Goal: Task Accomplishment & Management: Complete application form

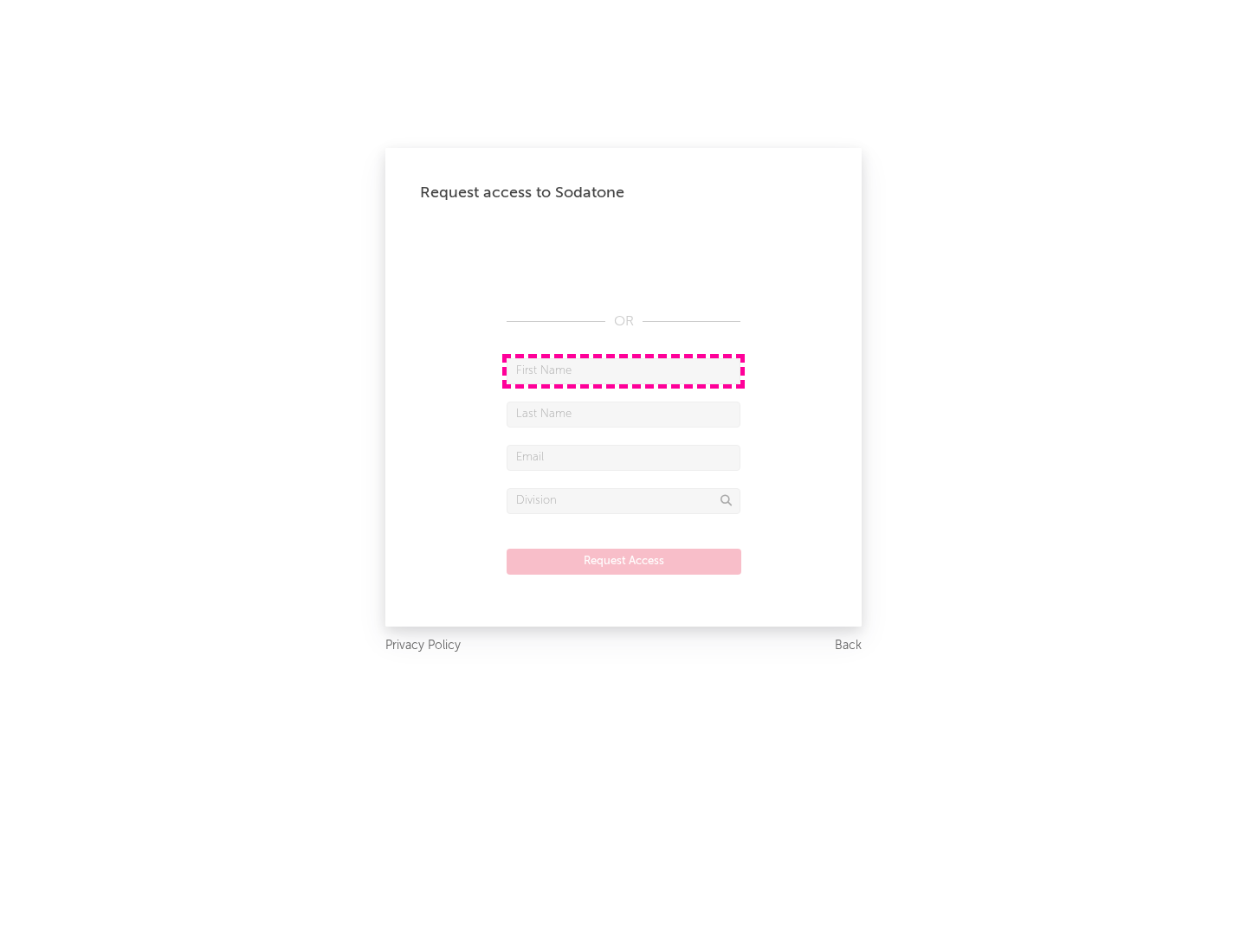
click at [624, 370] on input "text" at bounding box center [624, 371] width 234 height 26
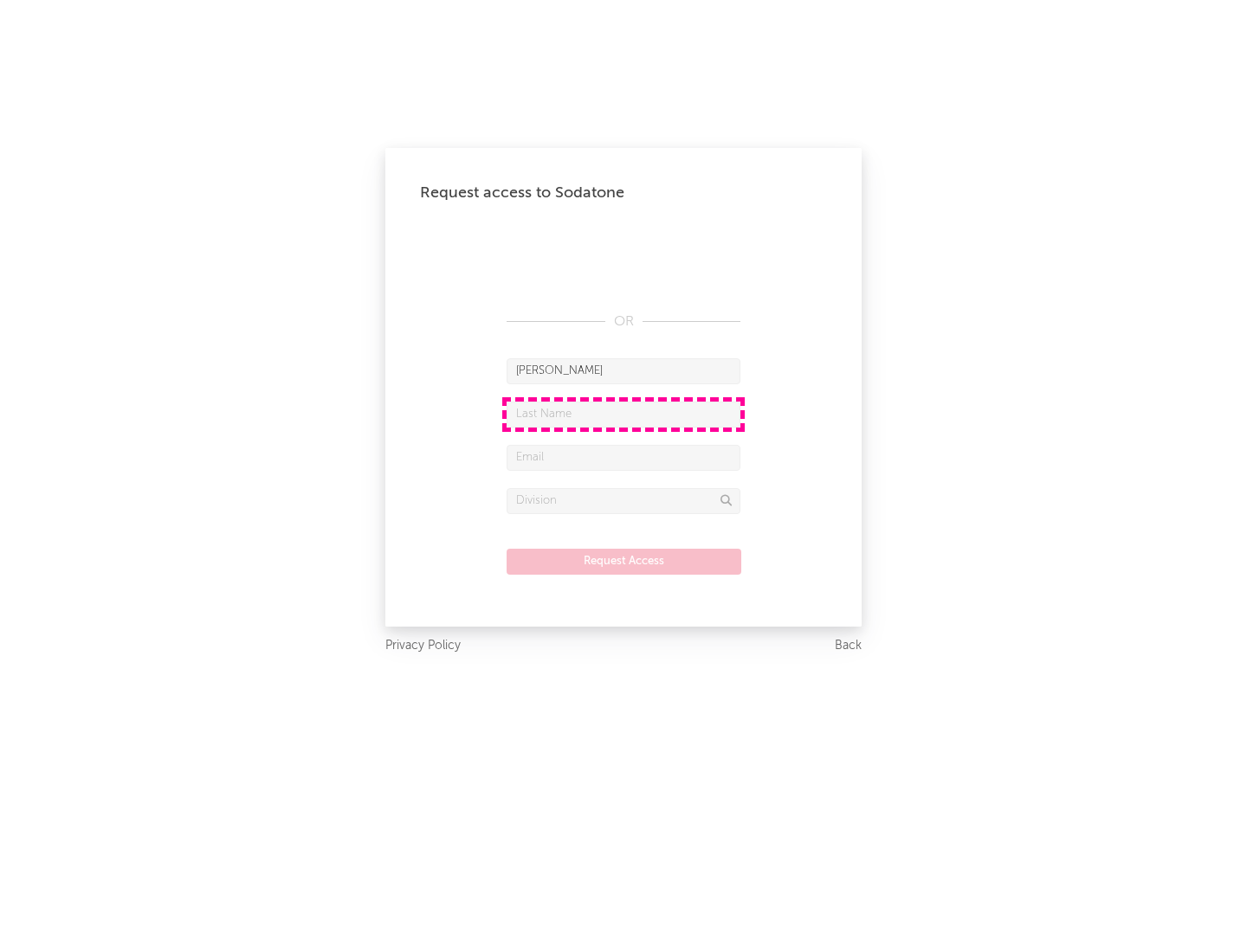
type input "[PERSON_NAME]"
click at [624, 414] on input "text" at bounding box center [624, 415] width 234 height 26
type input "[PERSON_NAME]"
click at [624, 457] on input "text" at bounding box center [624, 458] width 234 height 26
type input "[EMAIL_ADDRESS][DOMAIN_NAME]"
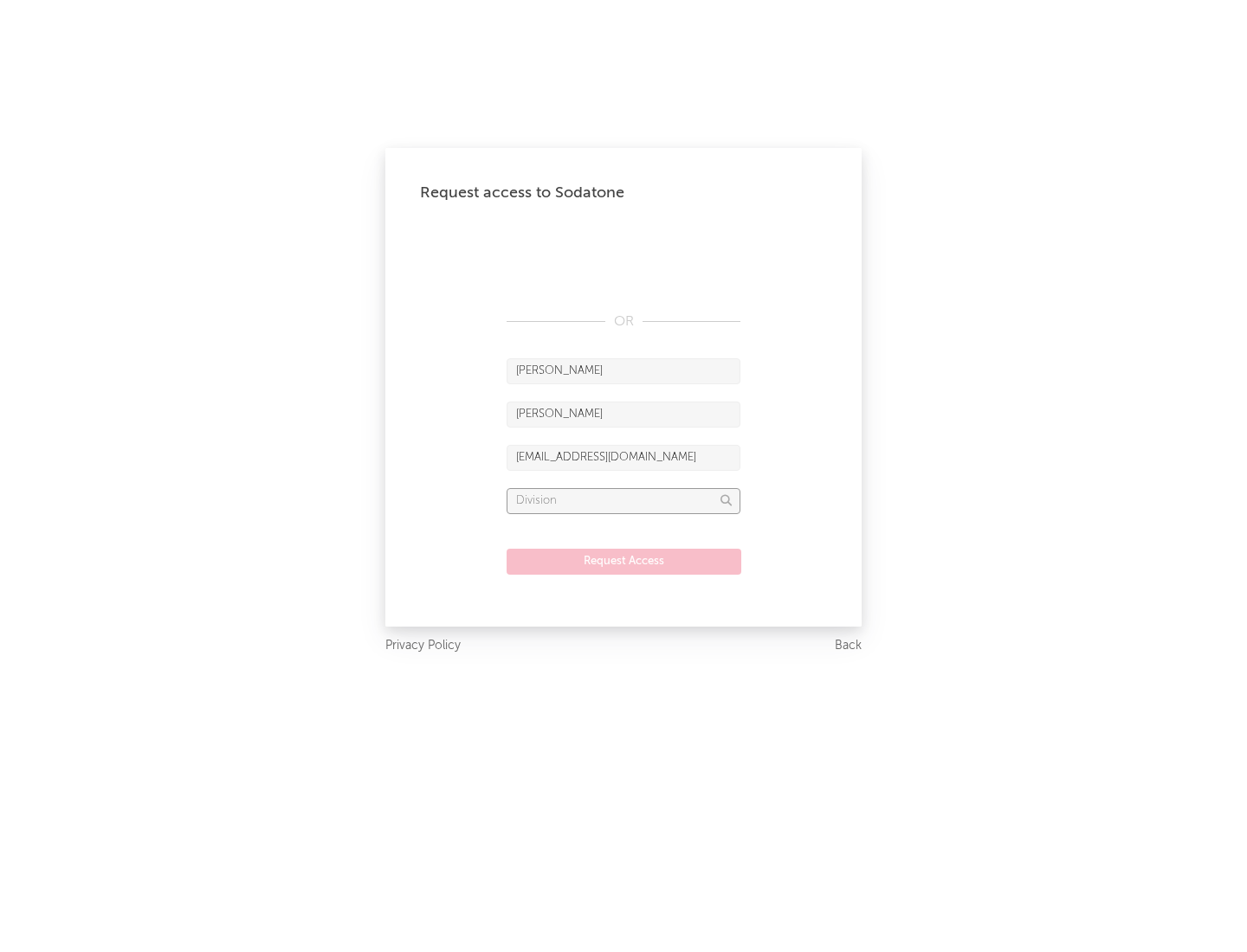
click at [624, 500] on input "text" at bounding box center [624, 501] width 234 height 26
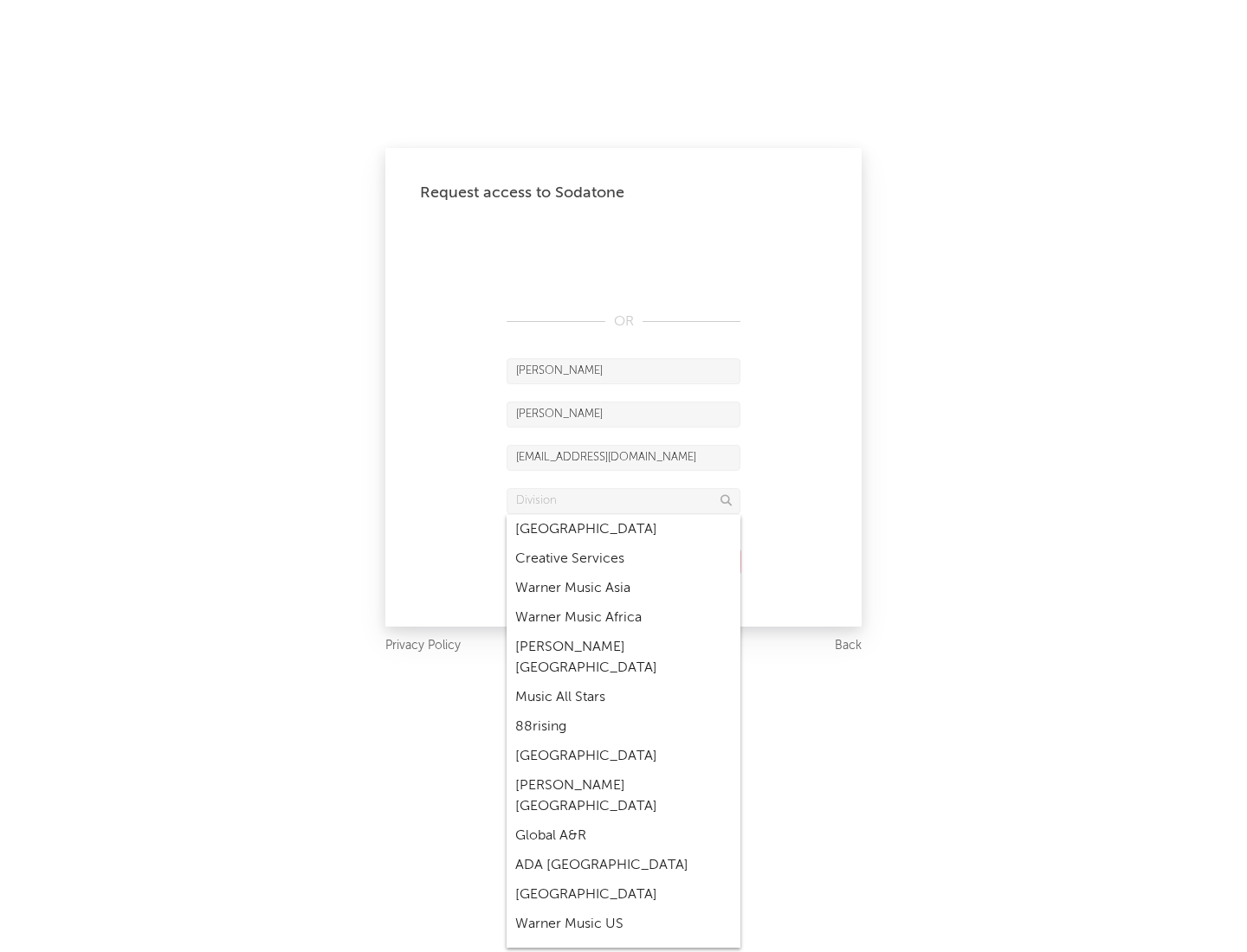
click at [624, 683] on div "Music All Stars" at bounding box center [624, 697] width 234 height 30
type input "Music All Stars"
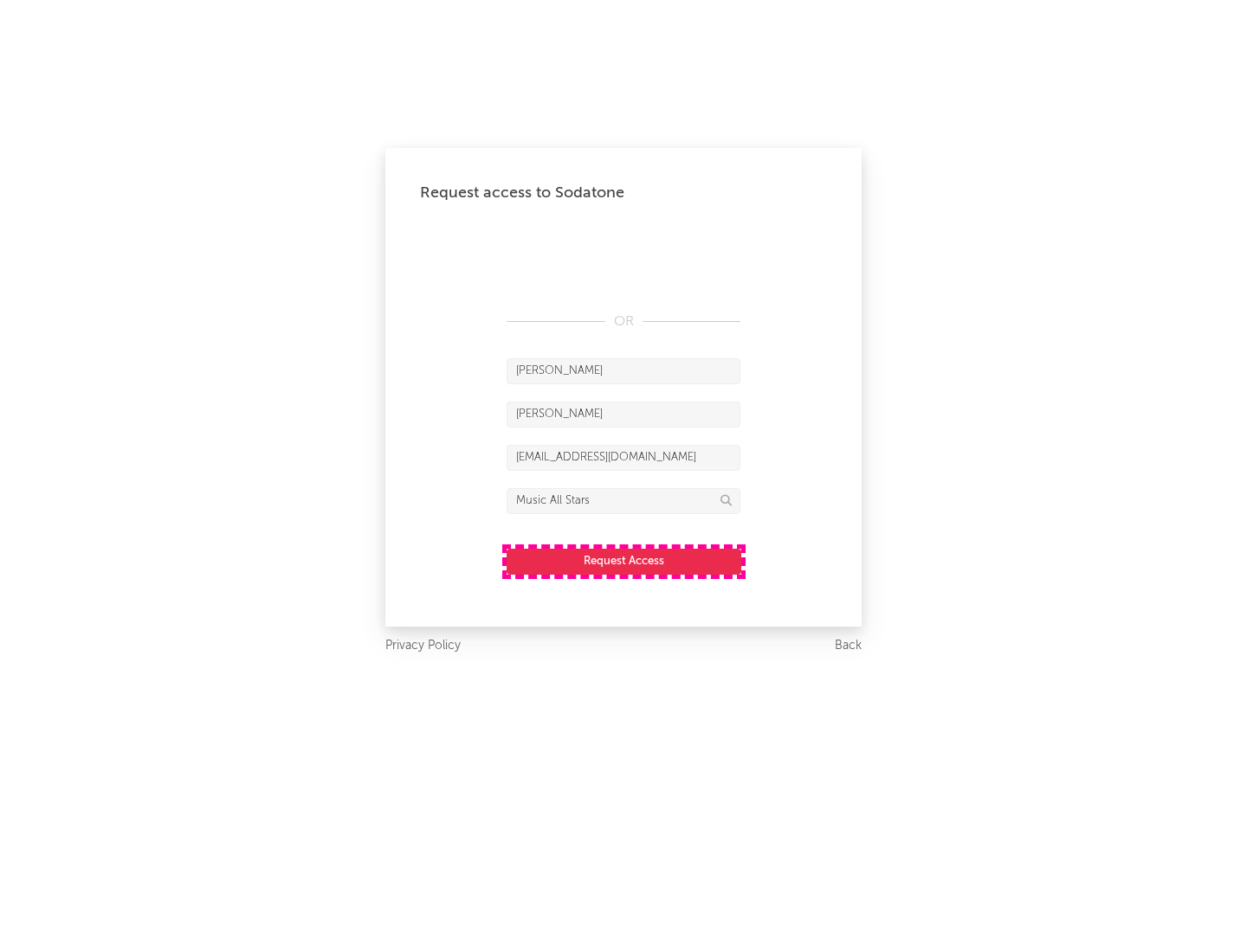
click at [624, 561] on button "Request Access" at bounding box center [624, 562] width 235 height 26
